Goal: Transaction & Acquisition: Purchase product/service

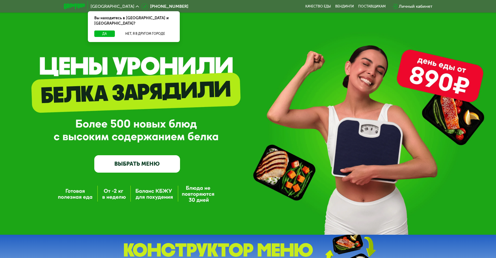
click at [147, 166] on link "ВЫБРАТЬ МЕНЮ" at bounding box center [137, 163] width 86 height 17
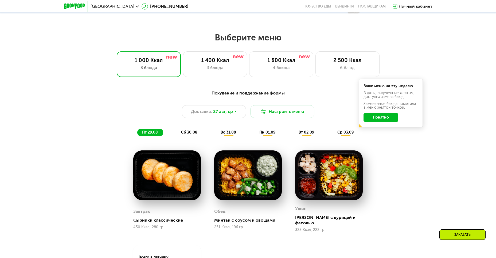
scroll to position [267, 0]
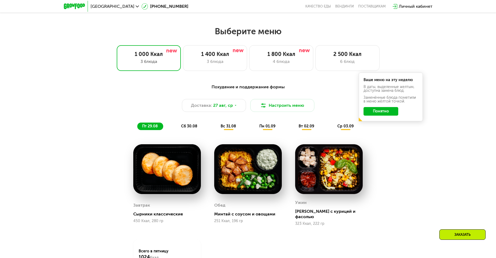
click at [218, 213] on div "Минтай с соусом и овощами" at bounding box center [250, 213] width 72 height 5
click at [226, 214] on div "Минтай с соусом и овощами" at bounding box center [250, 213] width 72 height 5
click at [248, 215] on div "Минтай с соусом и овощами" at bounding box center [250, 213] width 72 height 5
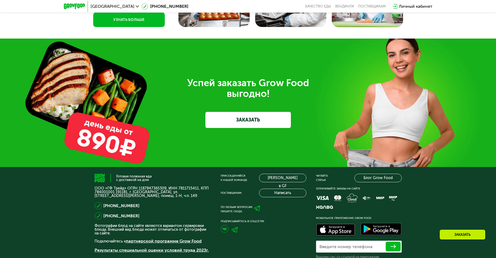
scroll to position [1655, 0]
